Goal: Information Seeking & Learning: Understand process/instructions

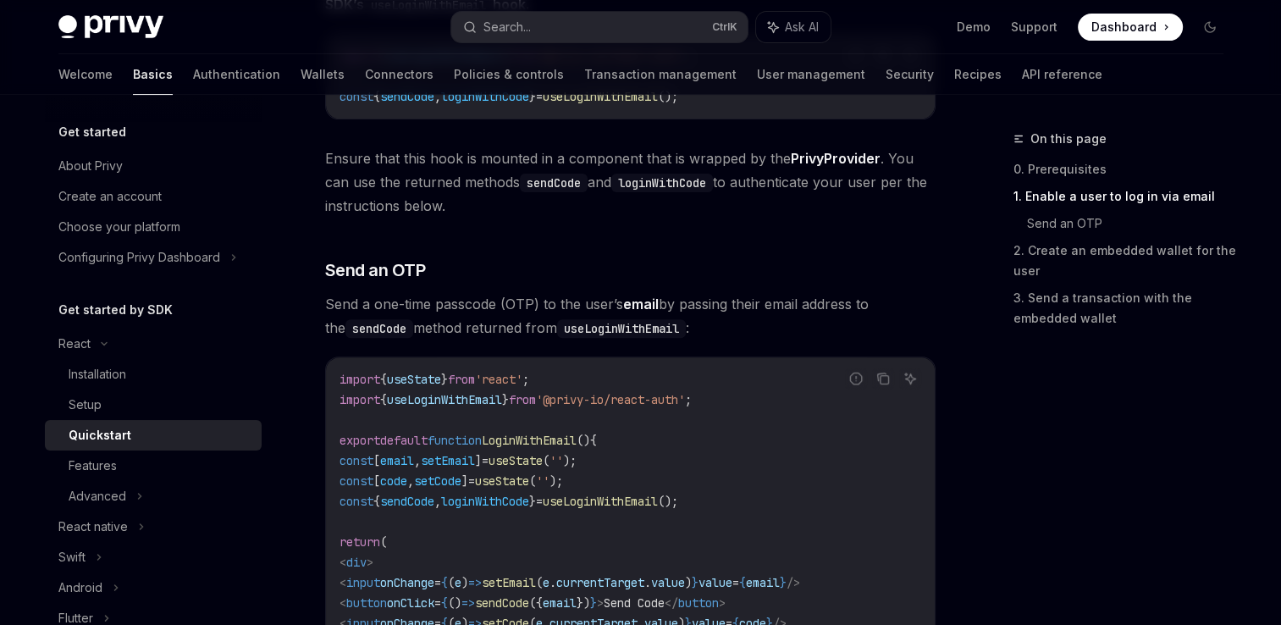
scroll to position [558, 0]
click at [663, 19] on button "Search... Ctrl K" at bounding box center [599, 27] width 296 height 30
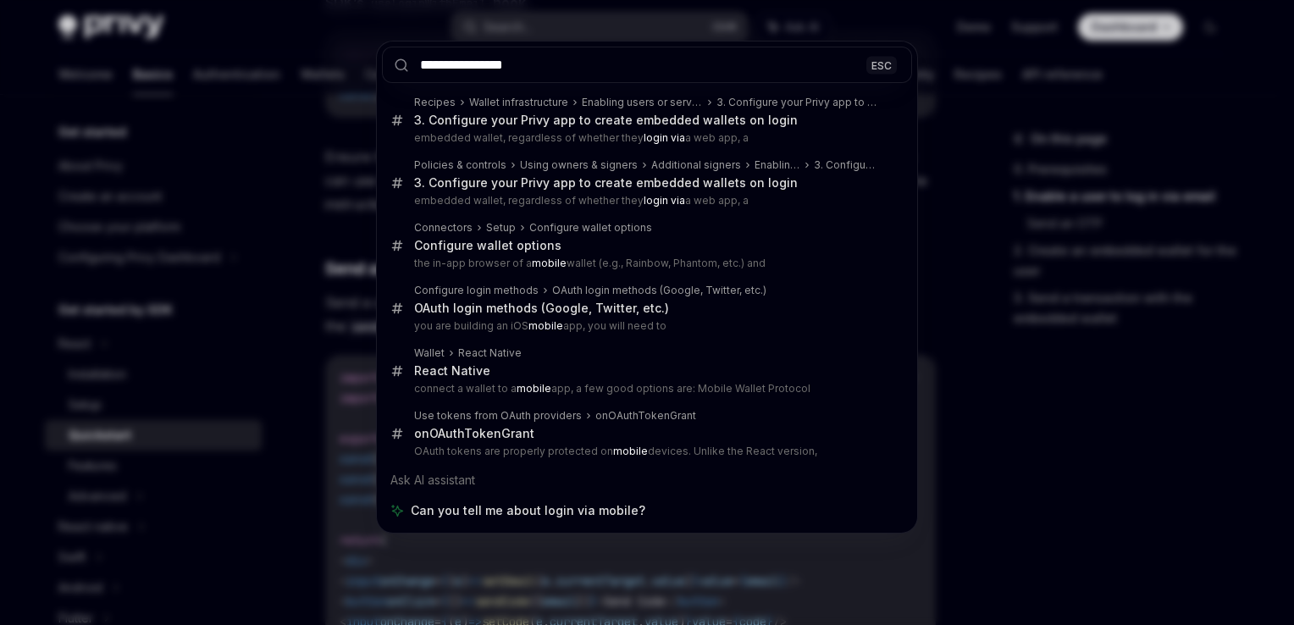
type input "**********"
click at [985, 141] on div "**********" at bounding box center [647, 312] width 1294 height 625
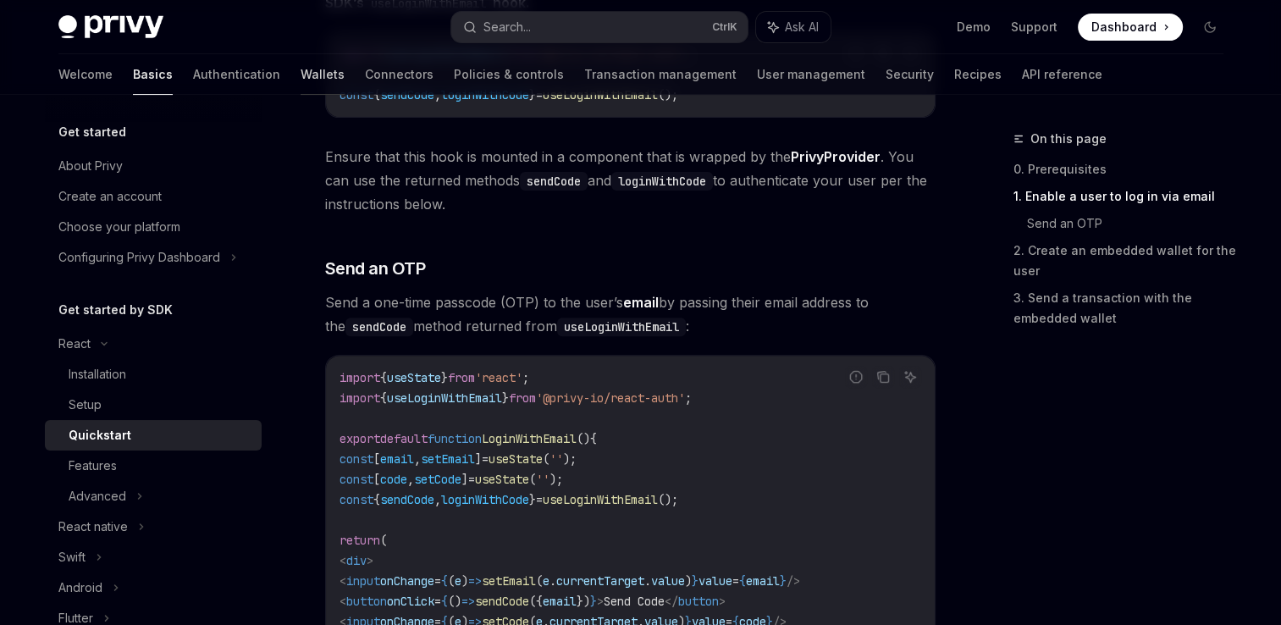
click at [301, 78] on link "Wallets" at bounding box center [323, 74] width 44 height 41
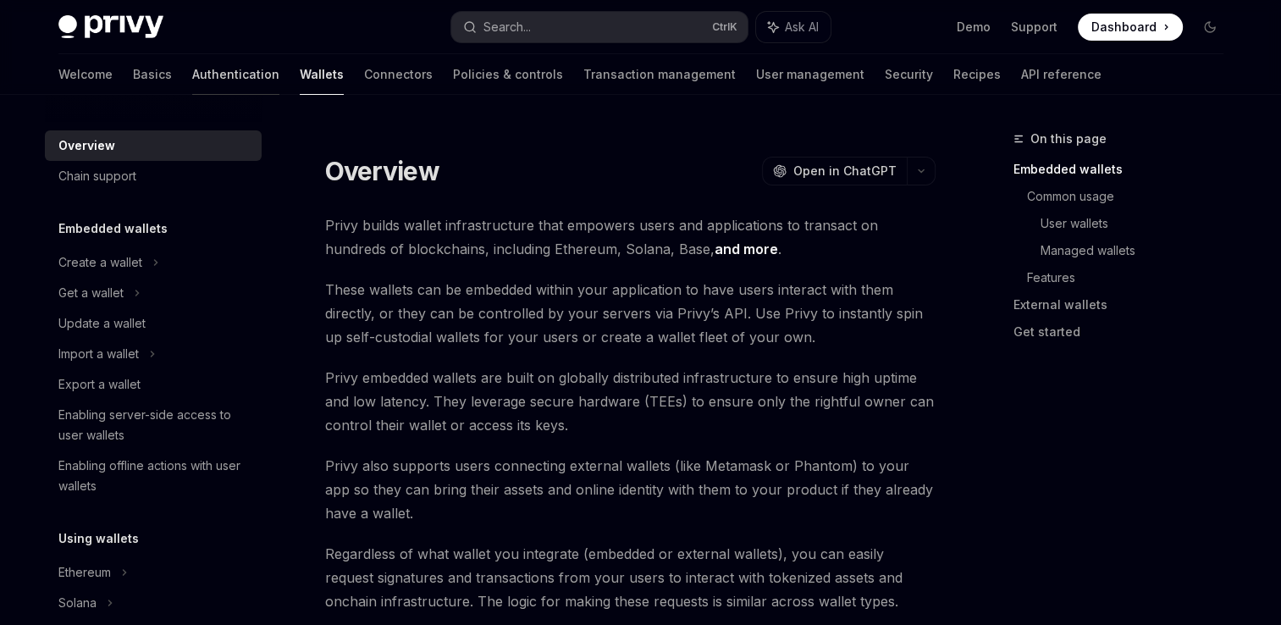
click at [192, 73] on link "Authentication" at bounding box center [235, 74] width 87 height 41
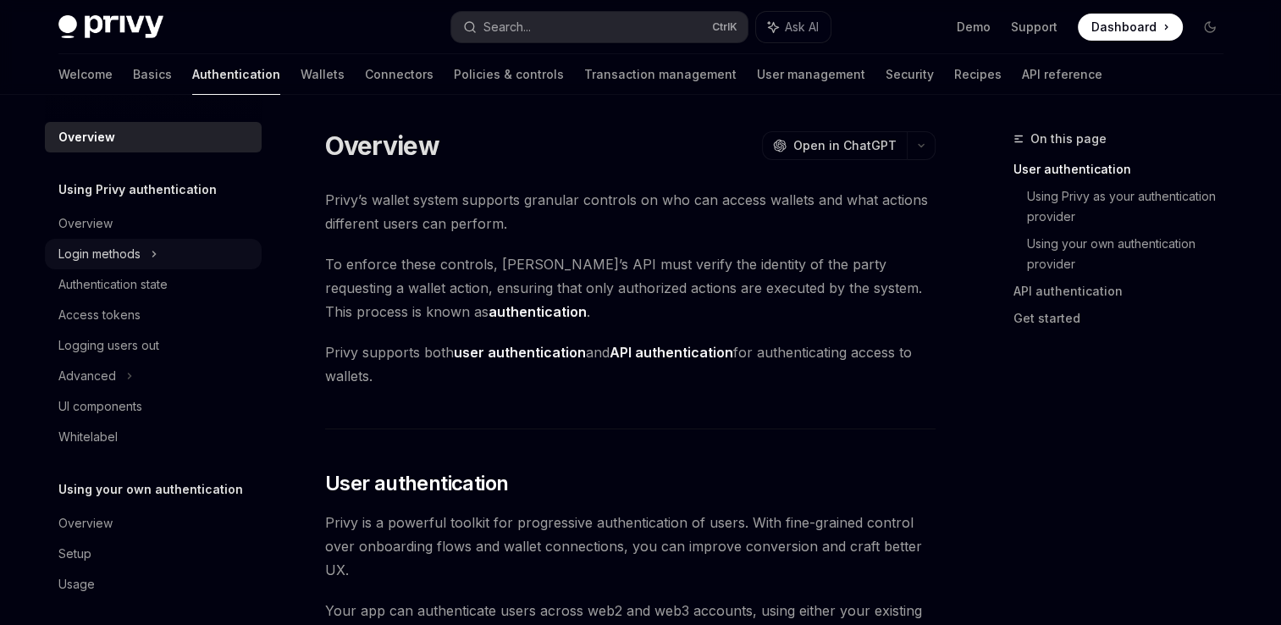
click at [151, 251] on icon at bounding box center [154, 254] width 7 height 20
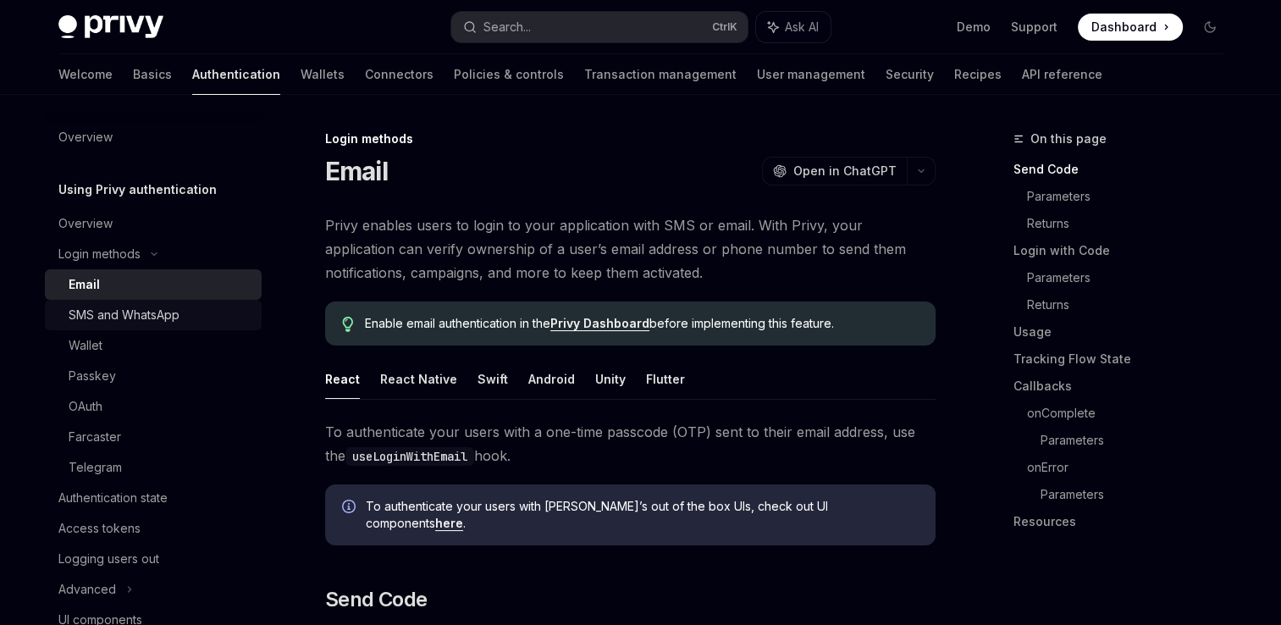
click at [121, 322] on div "SMS and WhatsApp" at bounding box center [124, 315] width 111 height 20
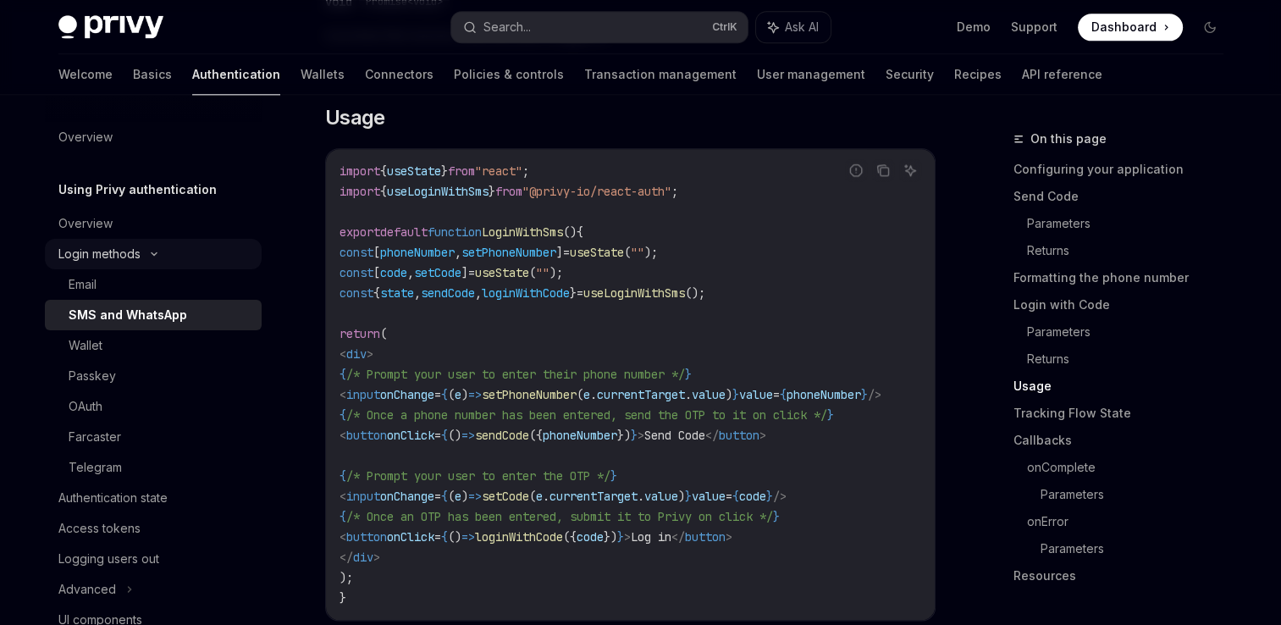
click at [145, 243] on div "Login methods" at bounding box center [153, 254] width 217 height 30
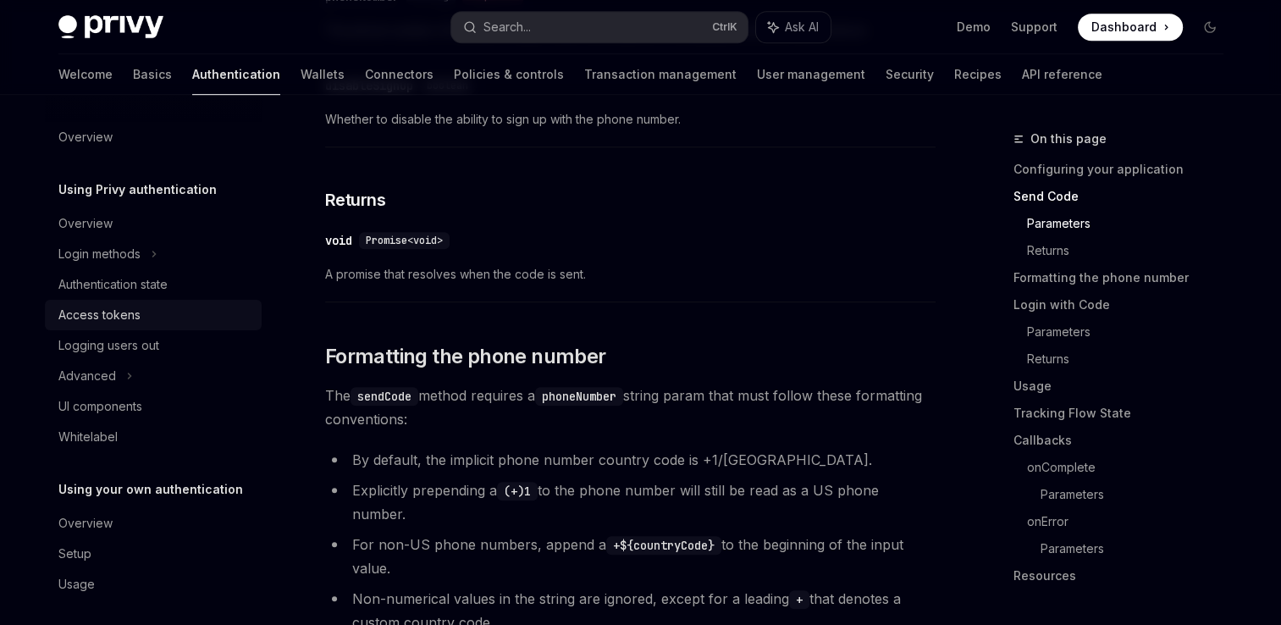
scroll to position [1112, 0]
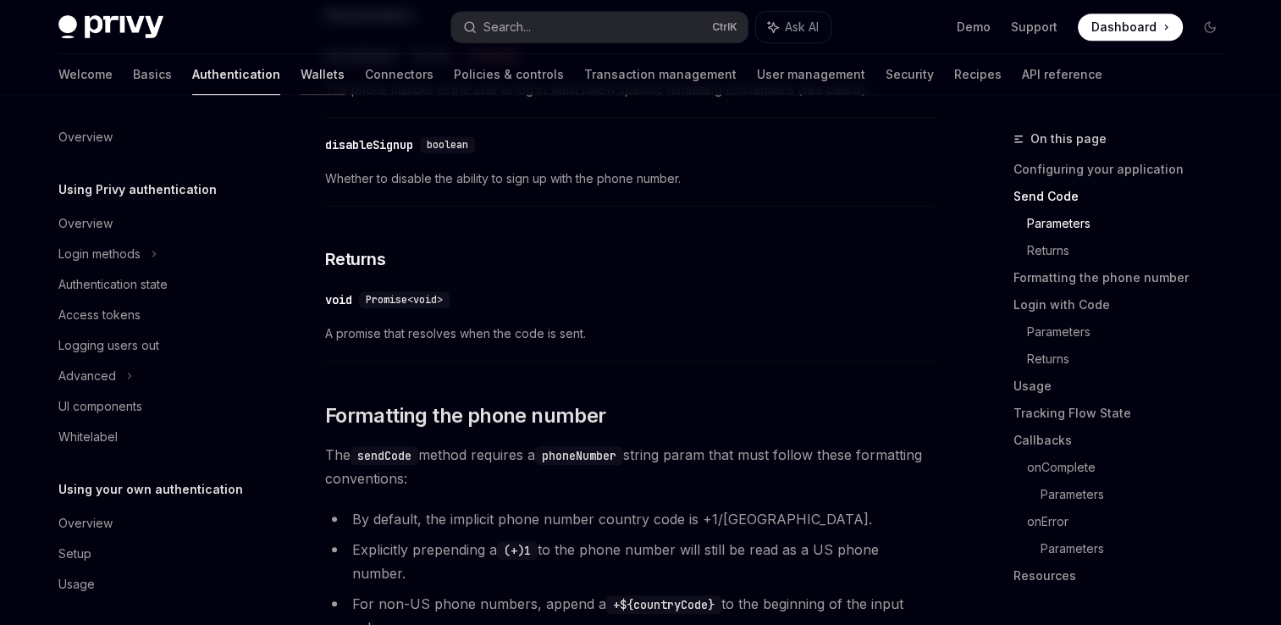
click at [301, 63] on link "Wallets" at bounding box center [323, 74] width 44 height 41
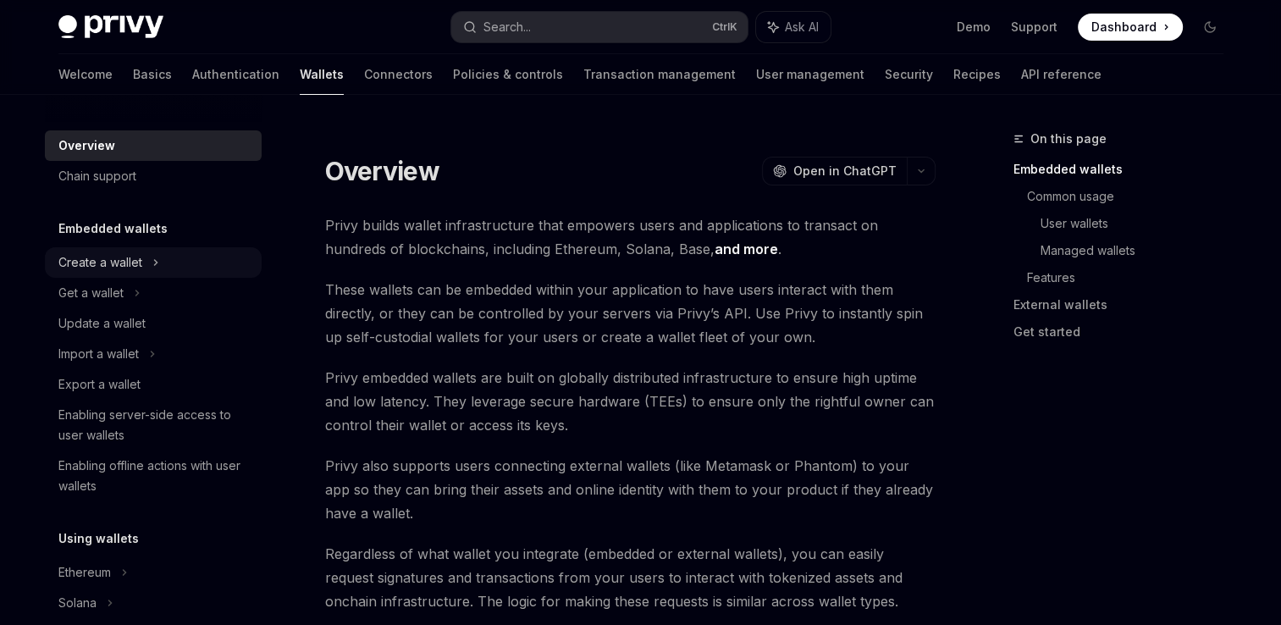
click at [159, 257] on div "Create a wallet" at bounding box center [153, 262] width 217 height 30
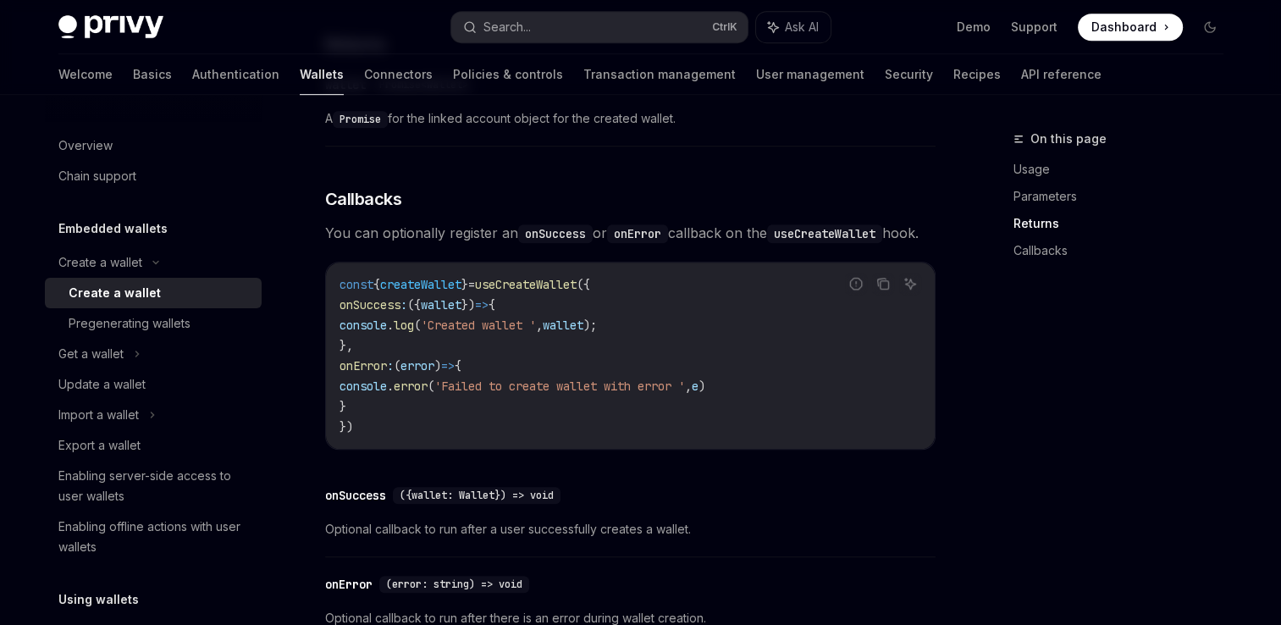
scroll to position [718, 0]
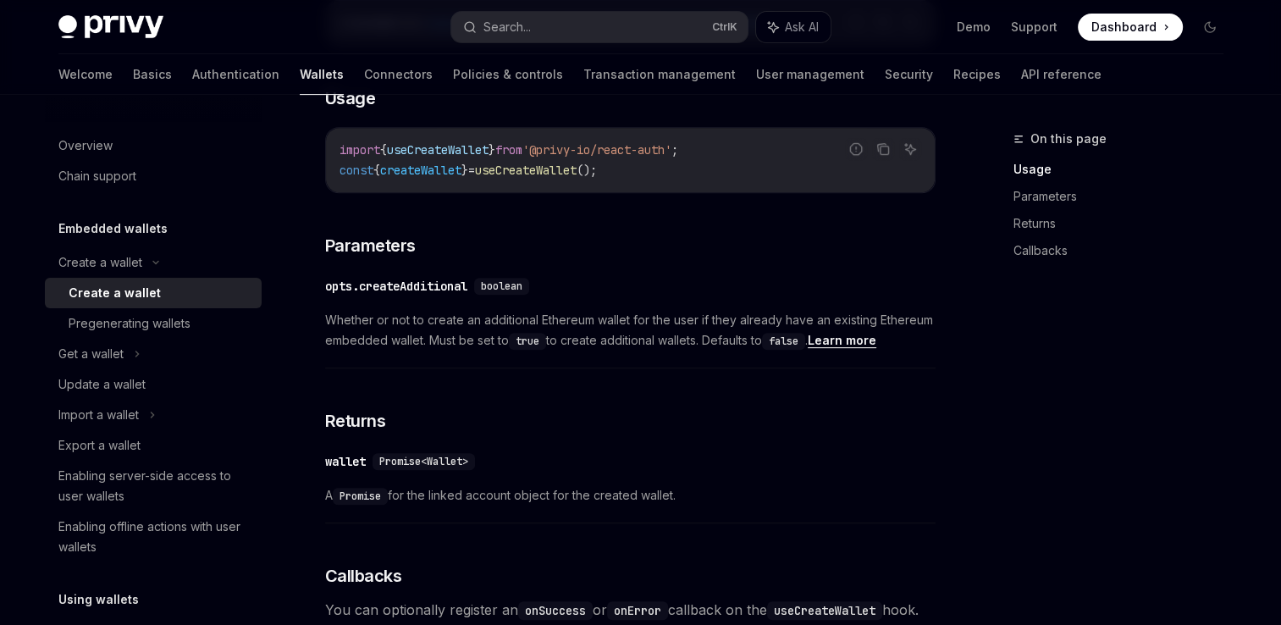
click at [186, 296] on div "Create a wallet" at bounding box center [160, 293] width 183 height 20
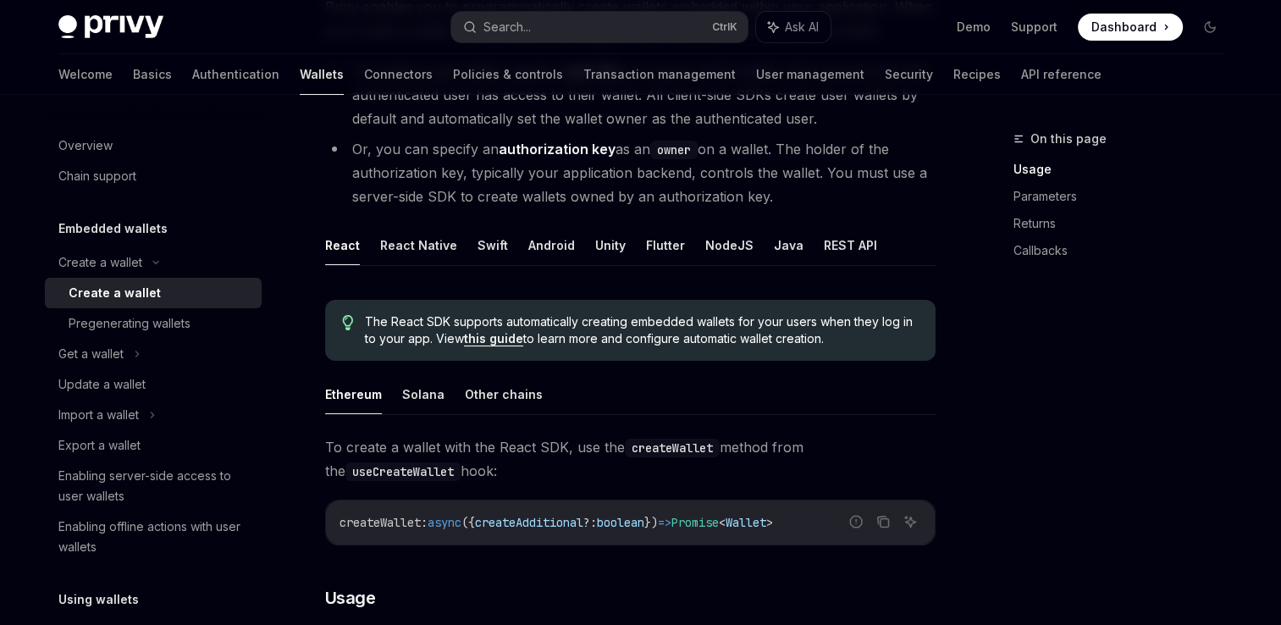
scroll to position [286, 0]
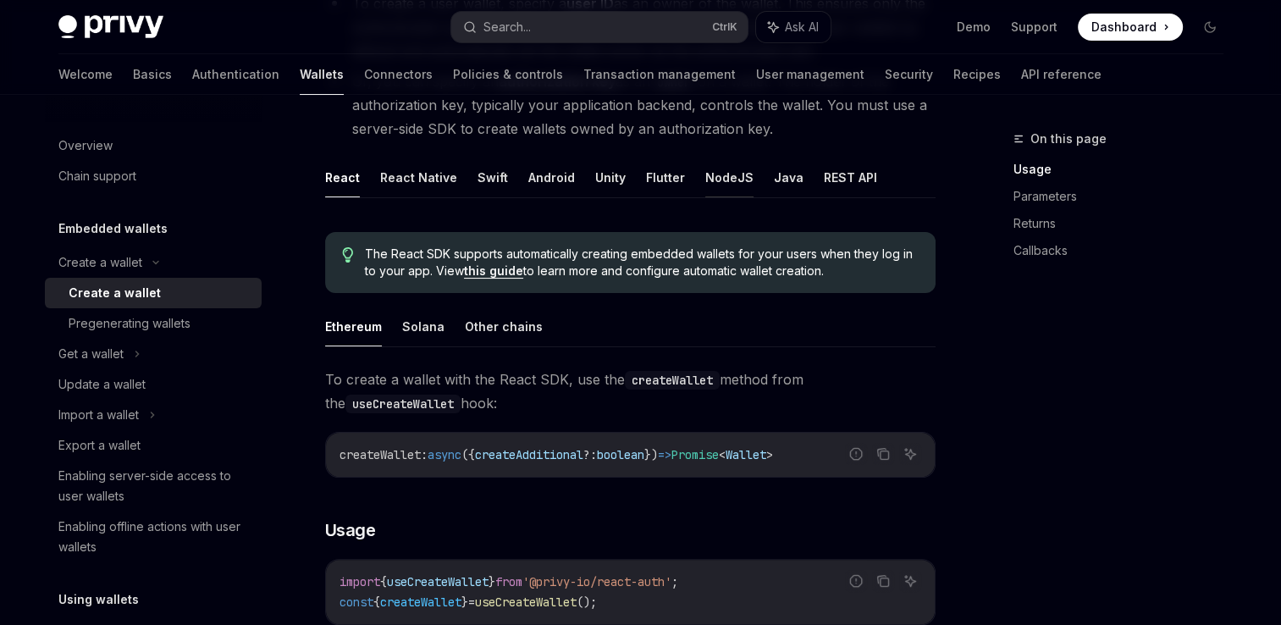
click at [726, 178] on button "NodeJS" at bounding box center [729, 177] width 48 height 40
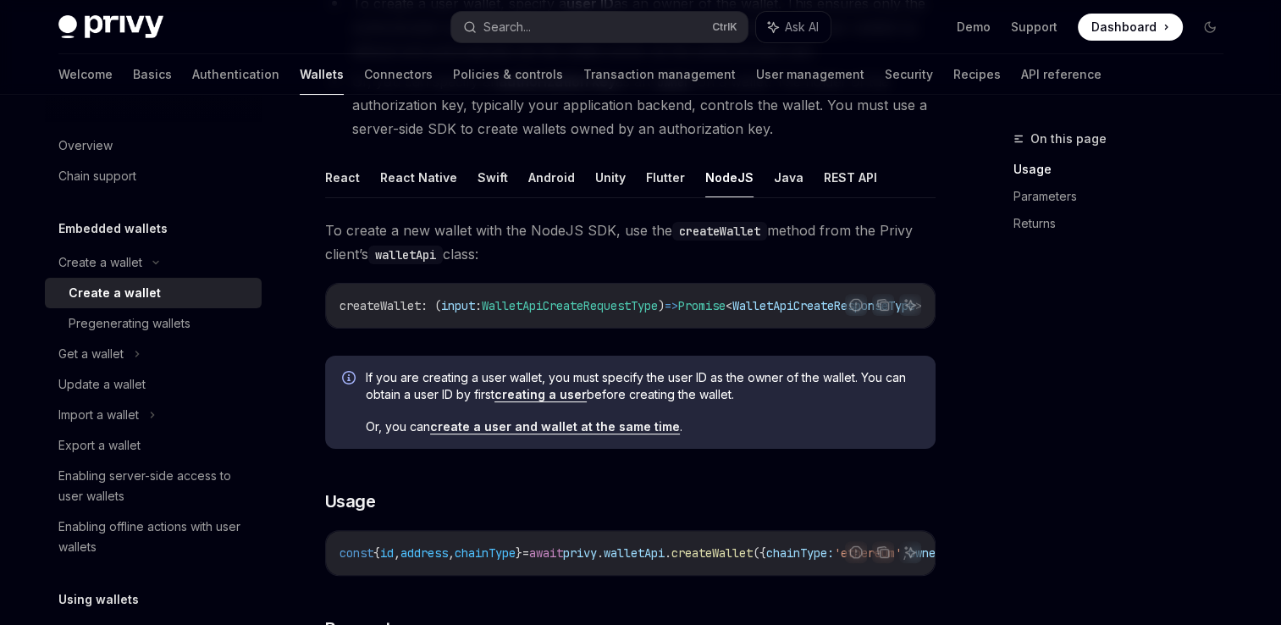
click at [721, 181] on button "NodeJS" at bounding box center [729, 177] width 48 height 40
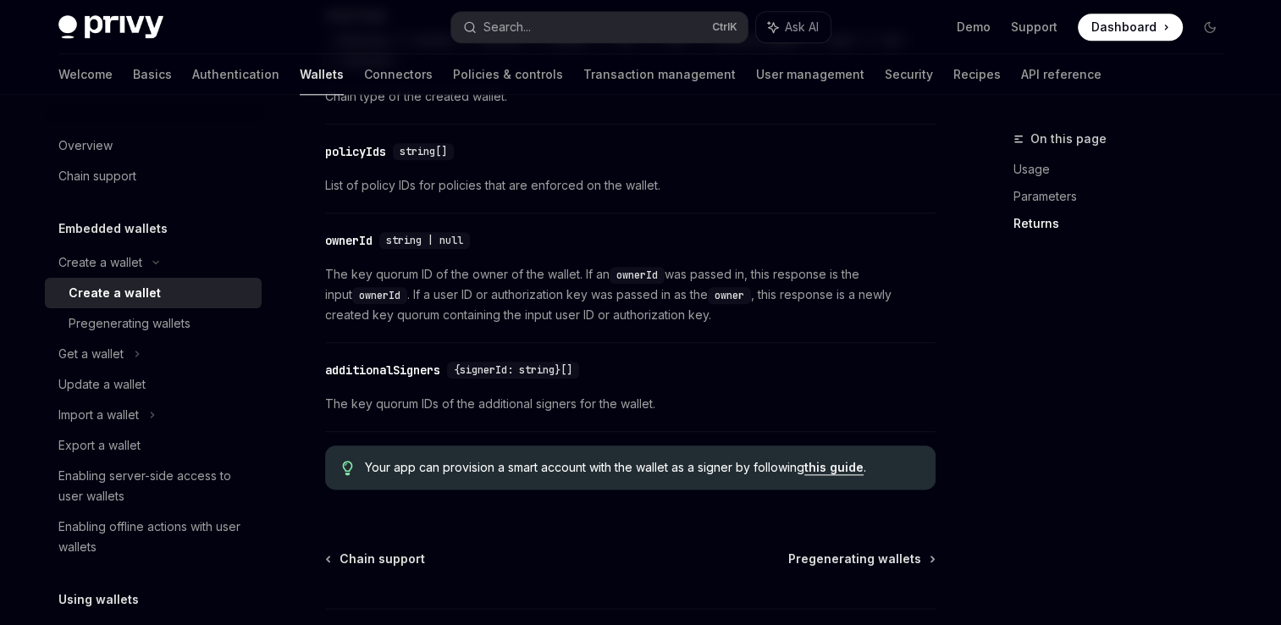
scroll to position [1927, 0]
click at [124, 356] on div "Get a wallet" at bounding box center [153, 354] width 217 height 30
type textarea "*"
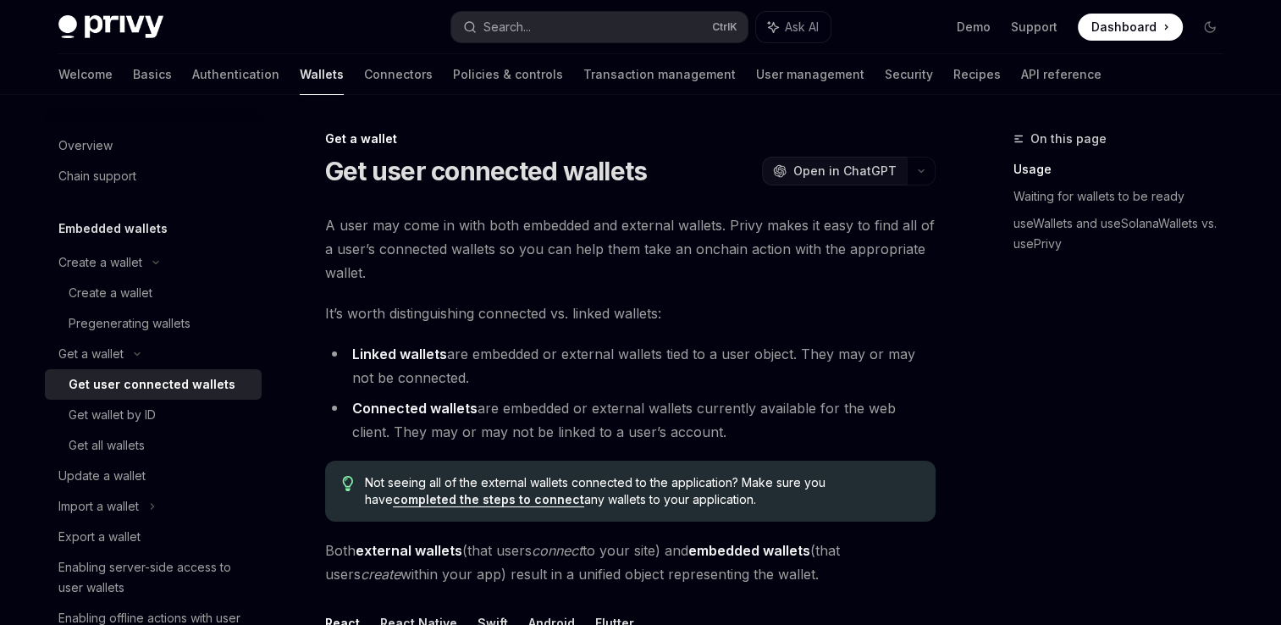
click at [846, 157] on button "OpenAI Open in ChatGPT" at bounding box center [834, 171] width 145 height 29
